Goal: Task Accomplishment & Management: Manage account settings

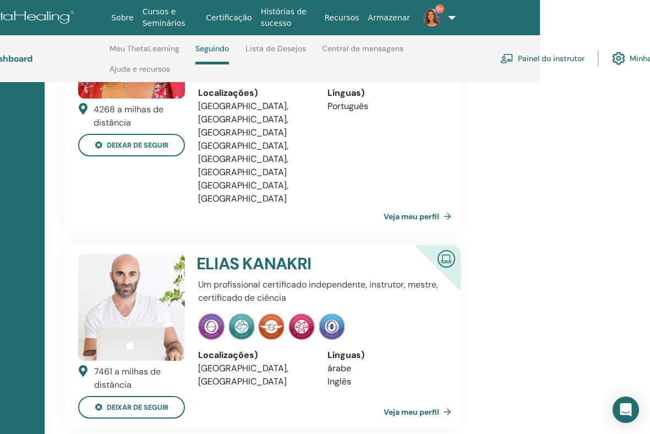
scroll to position [434, 147]
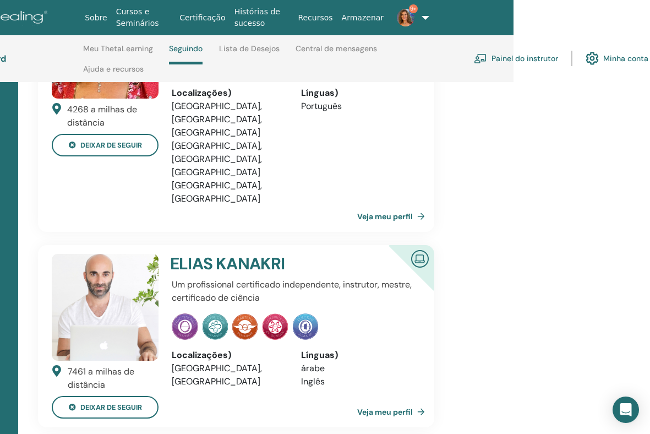
click at [625, 59] on link "Minha conta" at bounding box center [617, 58] width 63 height 24
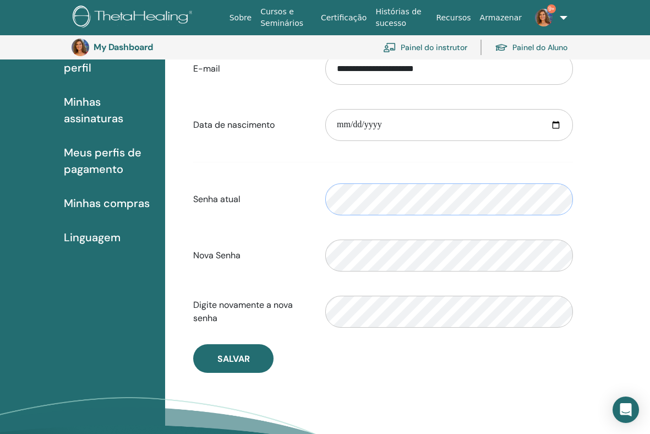
scroll to position [156, 0]
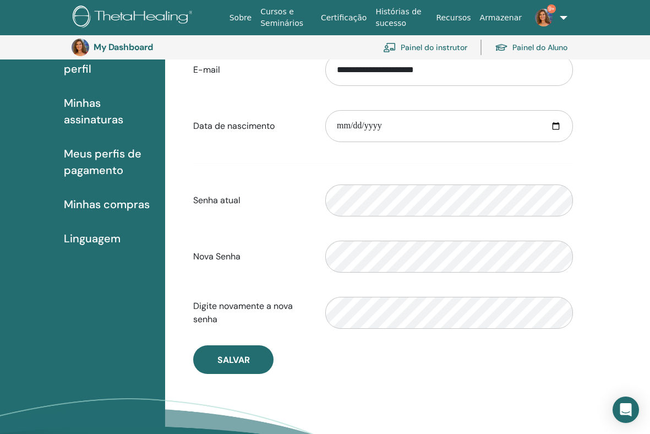
click at [450, 45] on link "Painel do instrutor" at bounding box center [425, 47] width 84 height 24
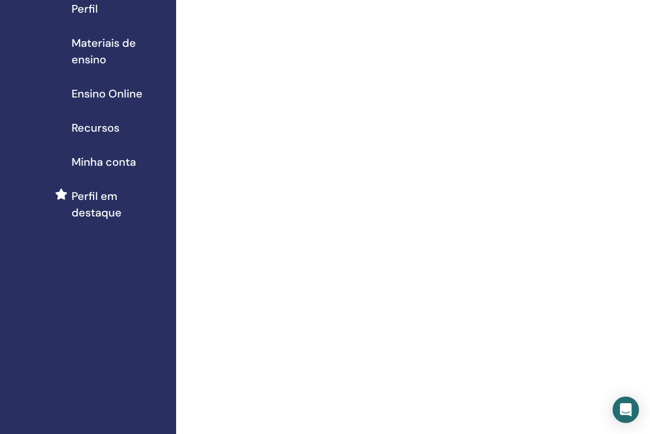
scroll to position [139, 0]
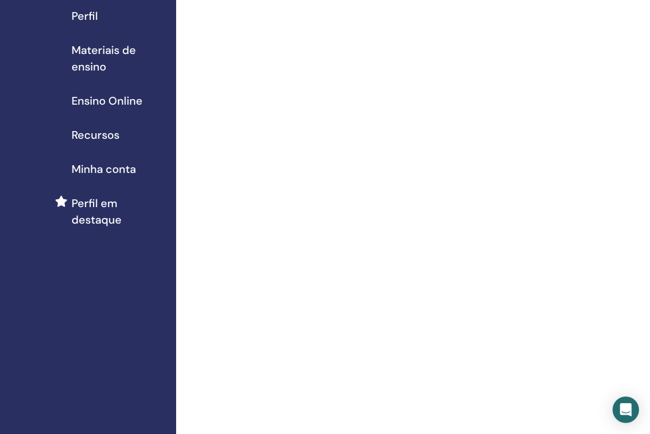
click at [124, 99] on span "Ensino Online" at bounding box center [107, 101] width 71 height 17
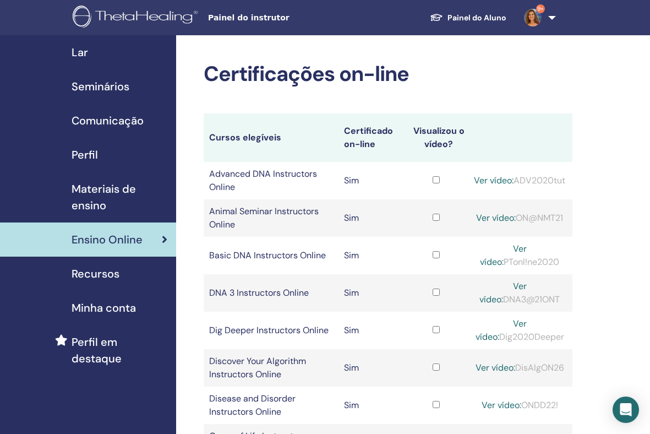
click at [117, 86] on span "Seminários" at bounding box center [101, 86] width 58 height 17
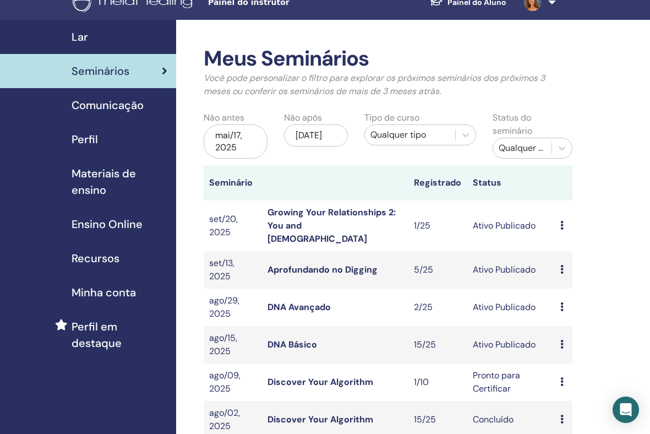
scroll to position [12, 0]
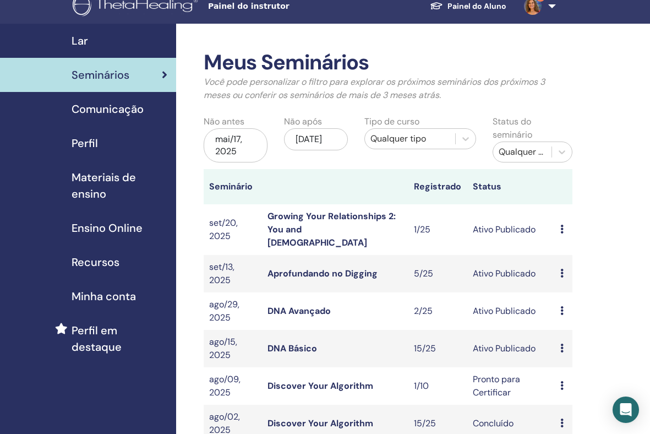
click at [123, 73] on span "Seminários" at bounding box center [101, 75] width 58 height 17
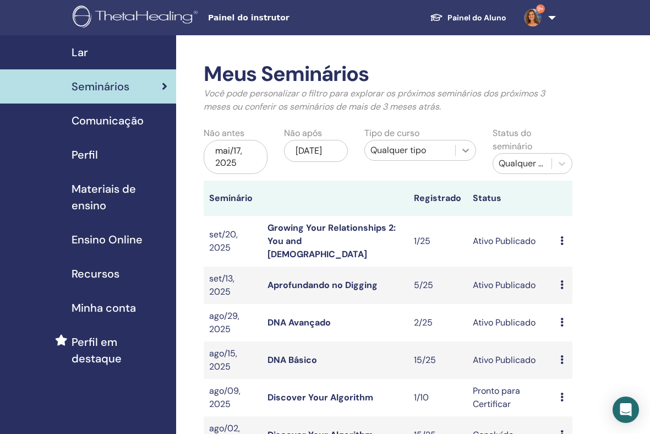
click at [464, 149] on icon at bounding box center [465, 150] width 11 height 11
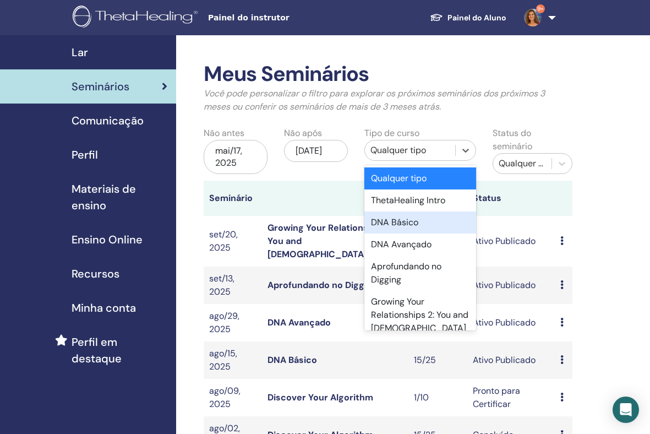
click at [415, 217] on div "DNA Básico" at bounding box center [421, 223] width 112 height 22
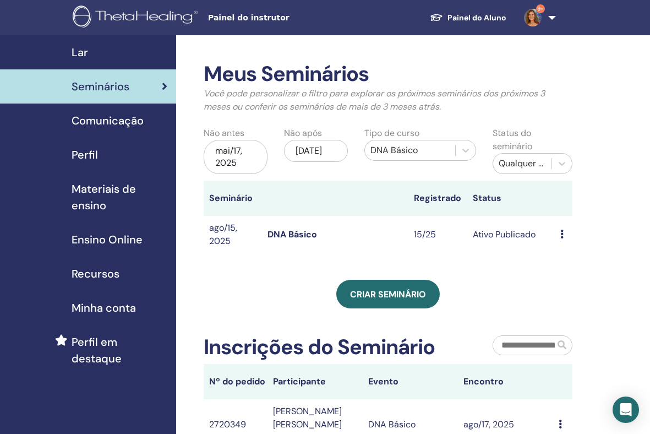
click at [289, 232] on link "DNA Básico" at bounding box center [293, 235] width 50 height 12
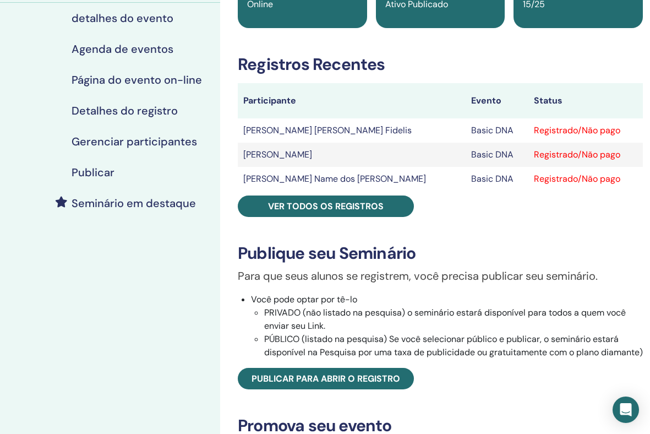
scroll to position [133, 0]
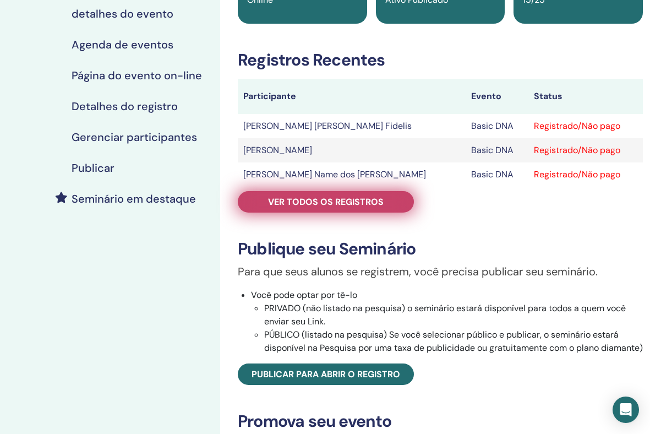
click at [355, 204] on span "Ver todos os registros" at bounding box center [326, 202] width 116 height 12
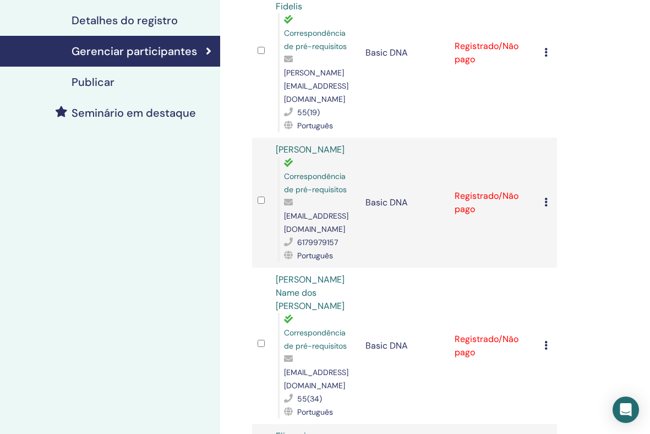
scroll to position [215, 0]
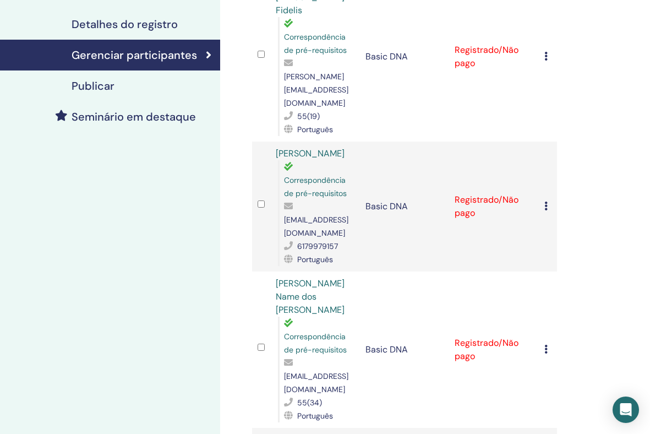
click at [545, 202] on icon at bounding box center [546, 206] width 3 height 9
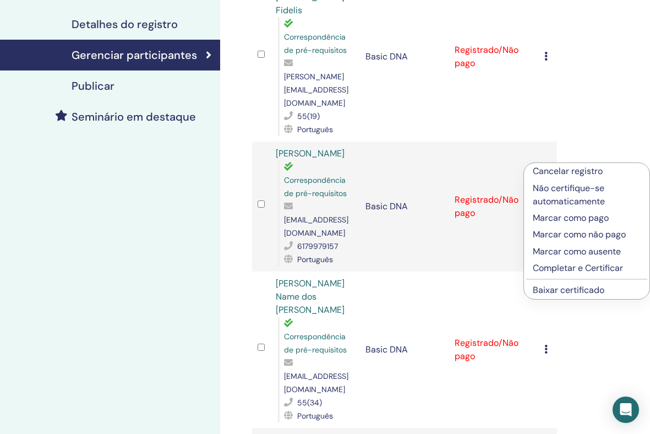
click at [544, 168] on p "Cancelar registro" at bounding box center [587, 171] width 108 height 13
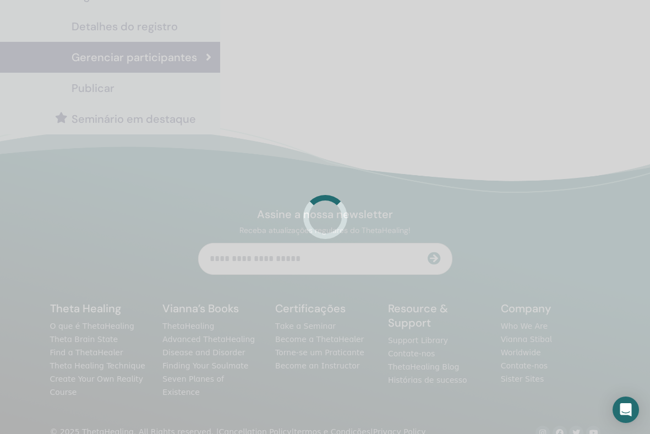
scroll to position [215, 0]
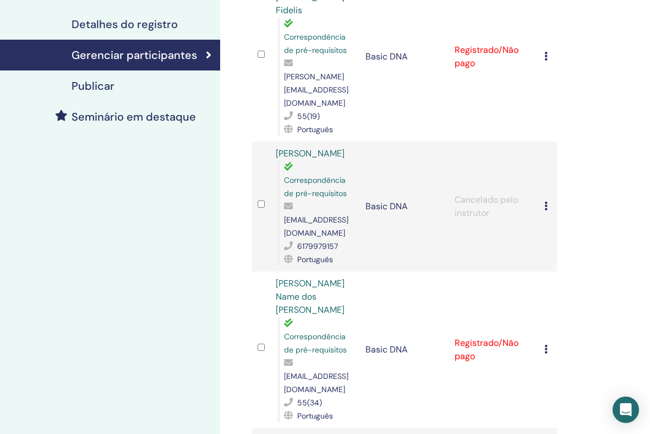
click at [547, 202] on icon at bounding box center [546, 206] width 3 height 9
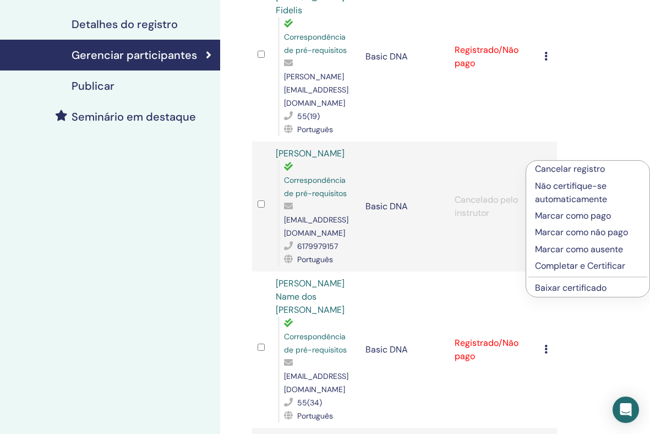
click at [490, 186] on td "Cancelado pelo instrutor" at bounding box center [494, 207] width 90 height 130
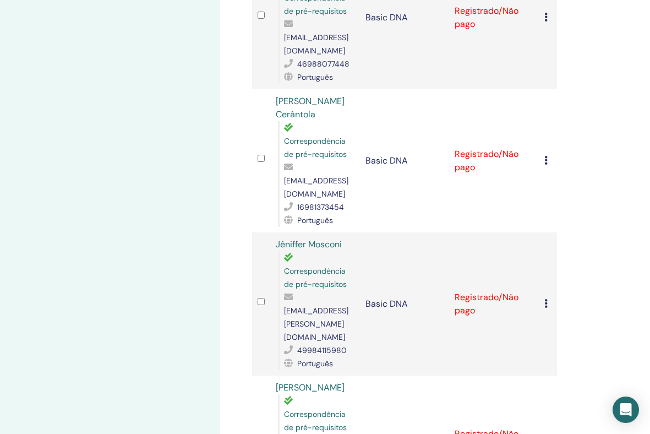
scroll to position [1830, 0]
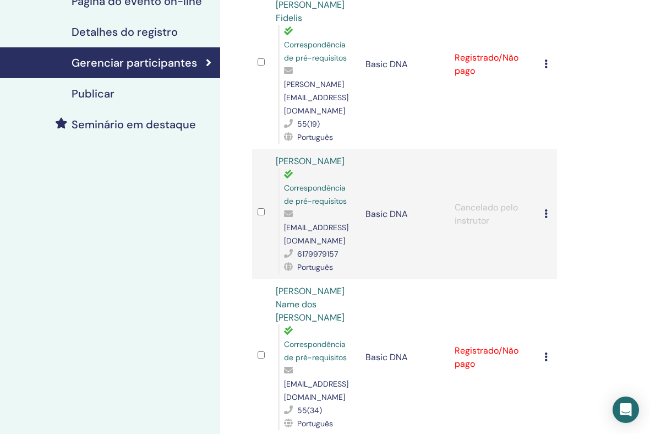
scroll to position [208, 0]
click at [547, 209] on icon at bounding box center [546, 213] width 3 height 9
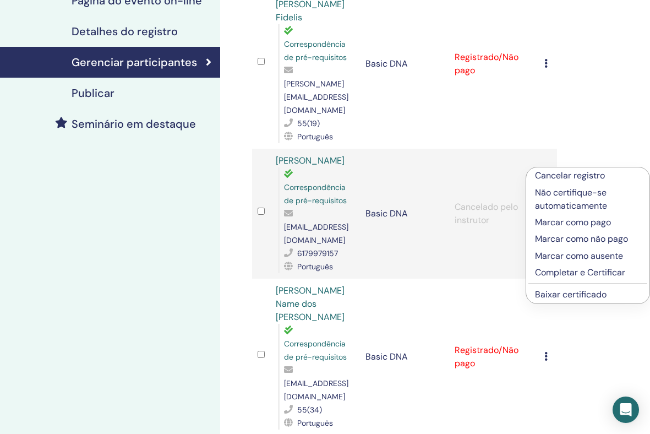
click at [541, 176] on p "Cancelar registro" at bounding box center [588, 175] width 106 height 13
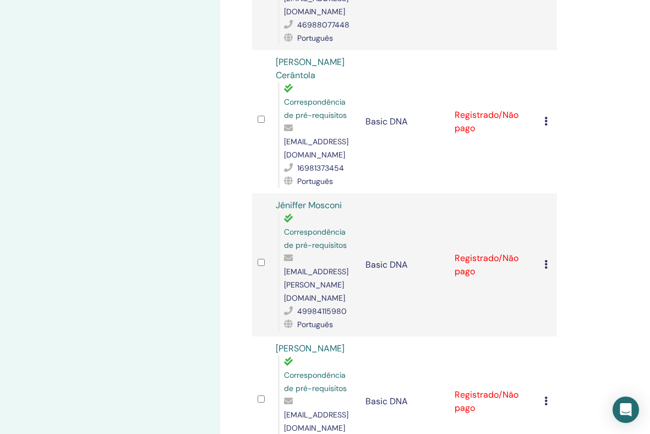
scroll to position [1871, 0]
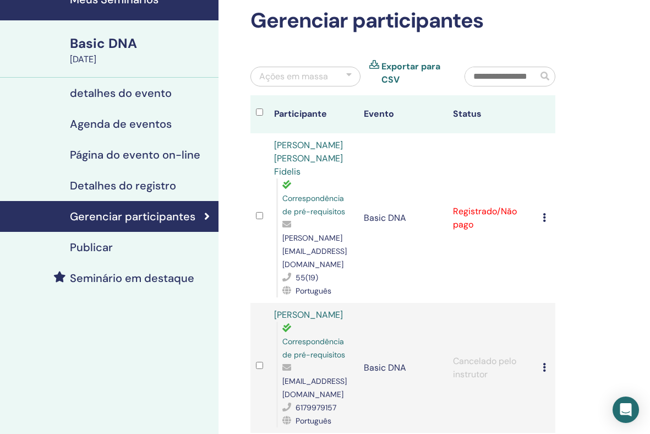
scroll to position [0, 2]
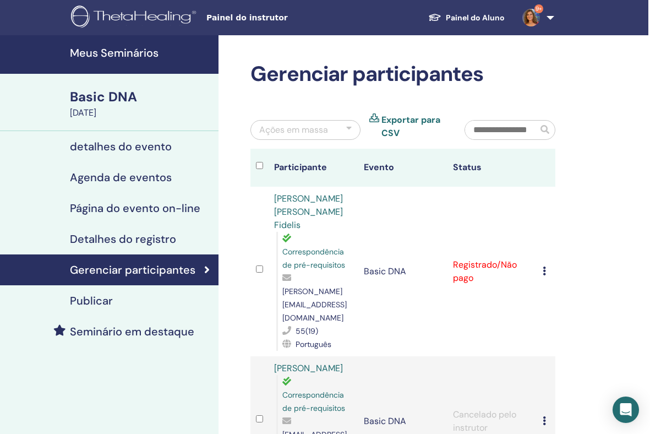
click at [128, 146] on h4 "detalhes do evento" at bounding box center [121, 146] width 102 height 13
